Goal: Information Seeking & Learning: Learn about a topic

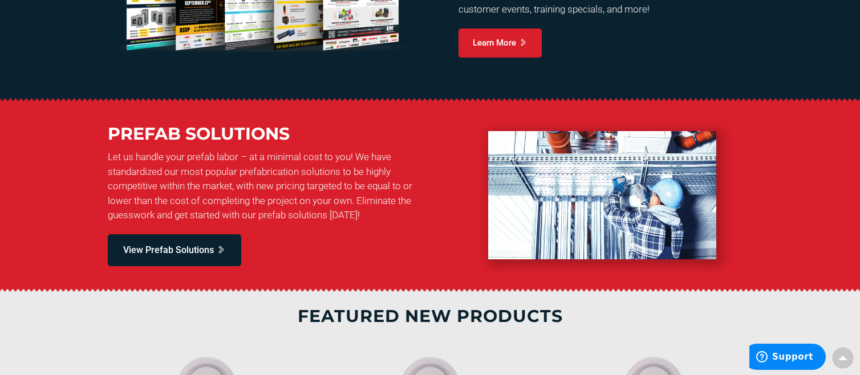
scroll to position [855, 0]
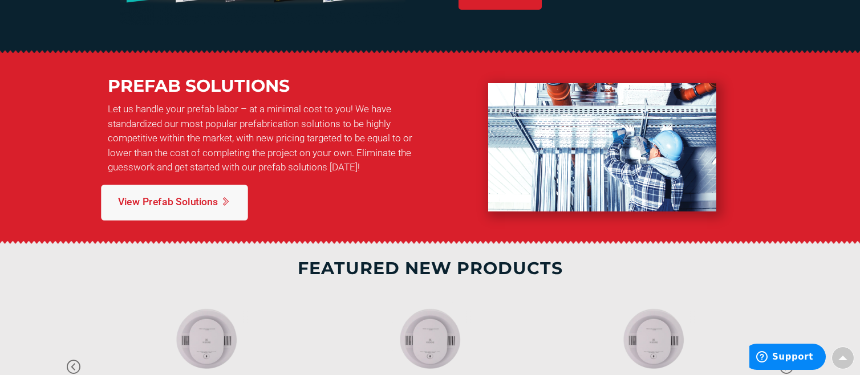
click at [172, 200] on span "View Prefab Solutions" at bounding box center [168, 202] width 100 height 14
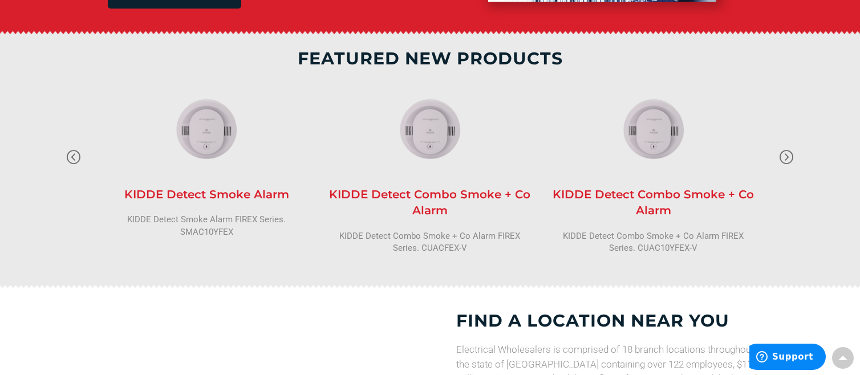
scroll to position [1026, 0]
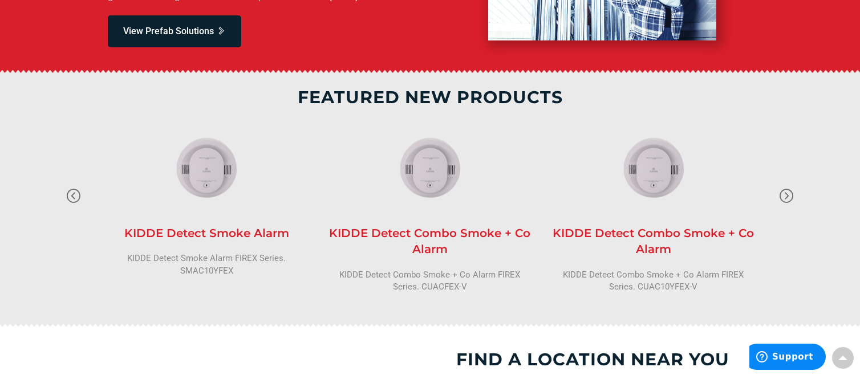
click at [231, 230] on h4 "KIDDE Detect Smoke Alarm" at bounding box center [206, 233] width 209 height 17
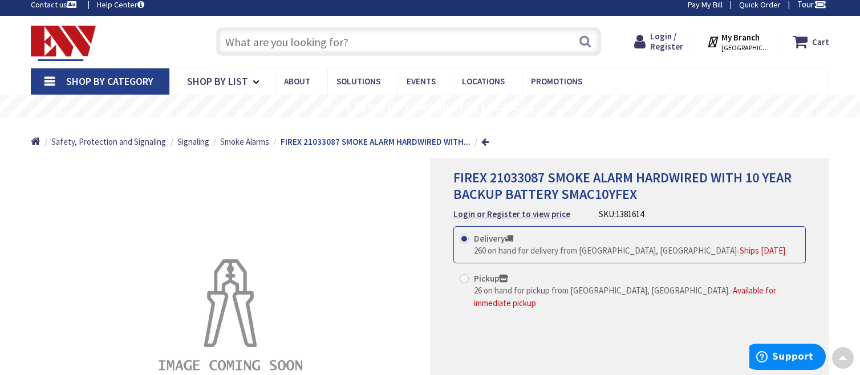
scroll to position [57, 0]
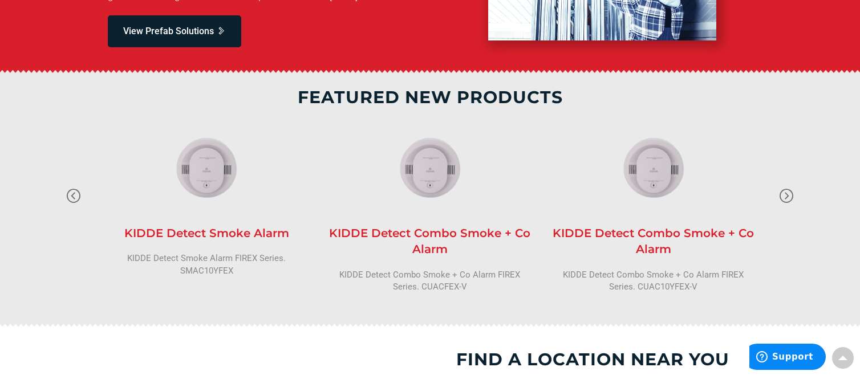
click at [454, 233] on h4 "KIDDE Detect Combo Smoke + Co Alarm" at bounding box center [429, 241] width 209 height 32
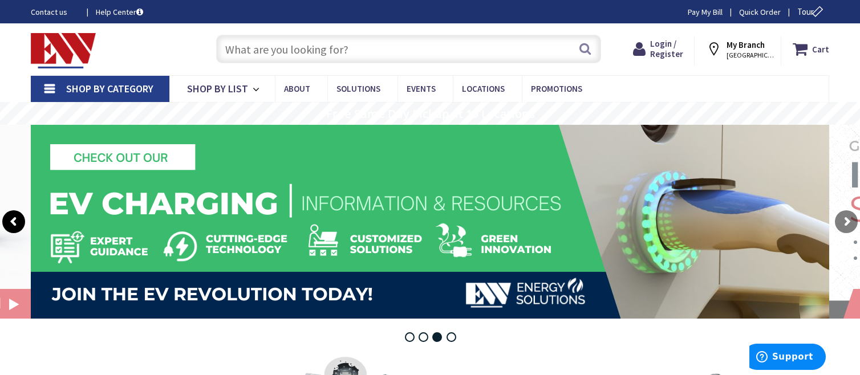
click at [19, 219] on rs-arrow at bounding box center [13, 221] width 23 height 23
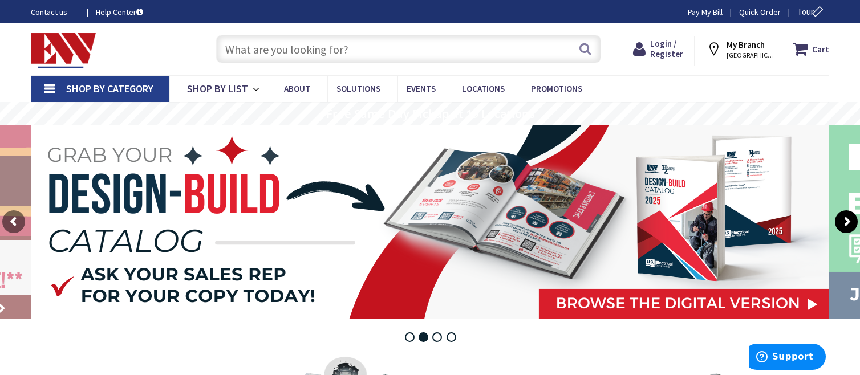
click at [845, 218] on rs-arrow at bounding box center [845, 221] width 23 height 23
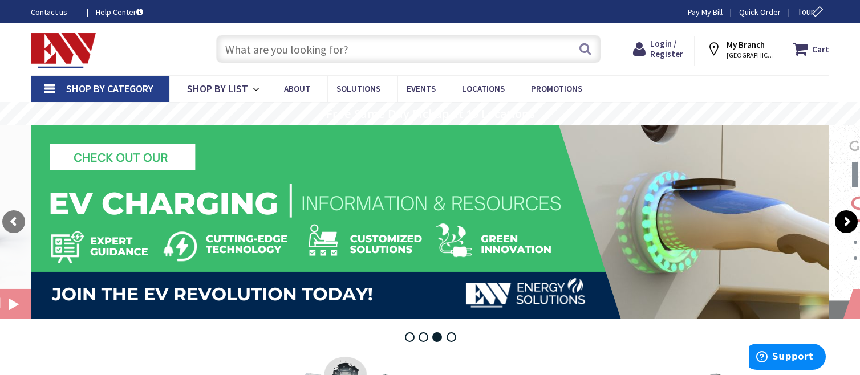
click at [845, 218] on rs-arrow at bounding box center [845, 221] width 23 height 23
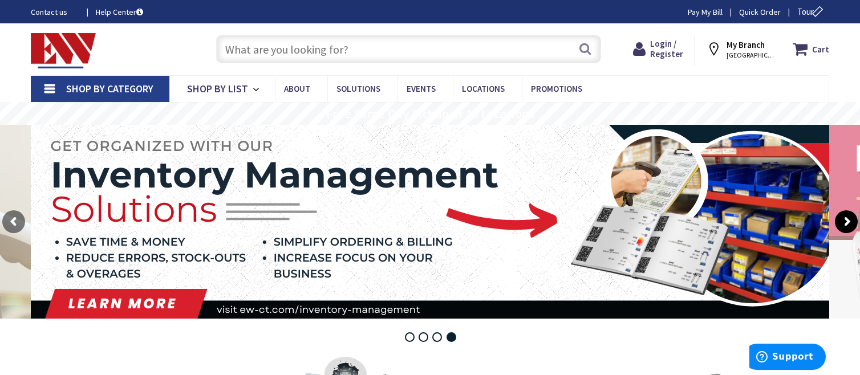
click at [845, 218] on rs-arrow at bounding box center [845, 221] width 23 height 23
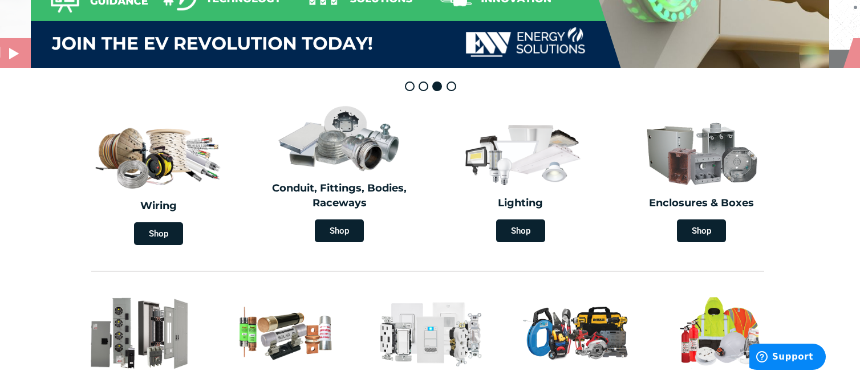
scroll to position [285, 0]
